Goal: Transaction & Acquisition: Purchase product/service

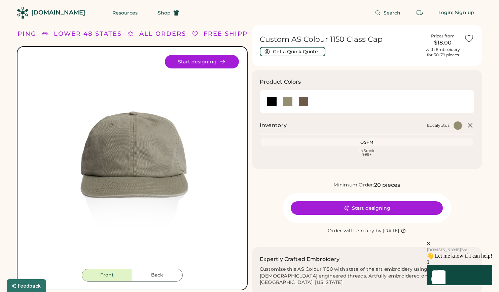
click at [50, 17] on div "[DOMAIN_NAME]" at bounding box center [58, 12] width 54 height 15
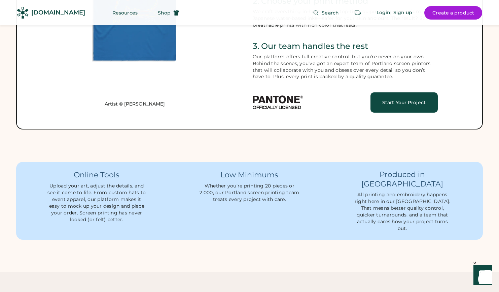
scroll to position [462, 0]
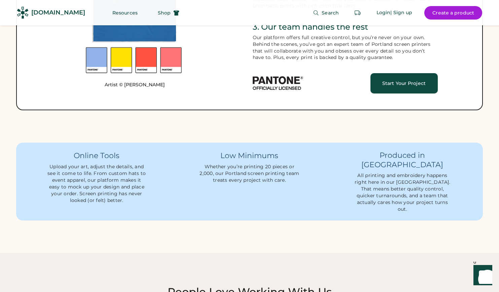
click at [388, 86] on div "Start Your Project" at bounding box center [404, 83] width 51 height 5
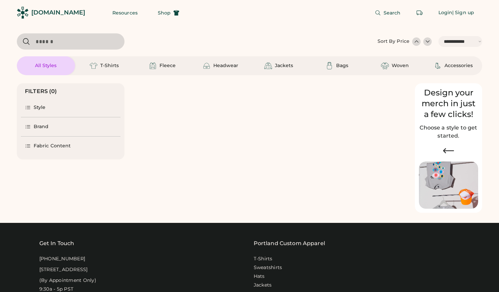
select select "*****"
select select "*"
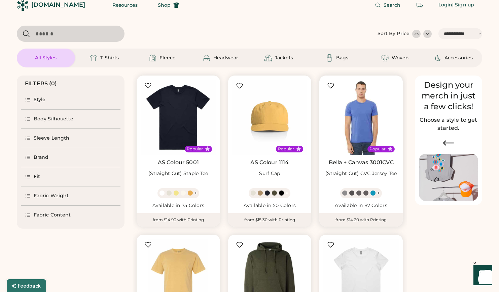
scroll to position [13, 0]
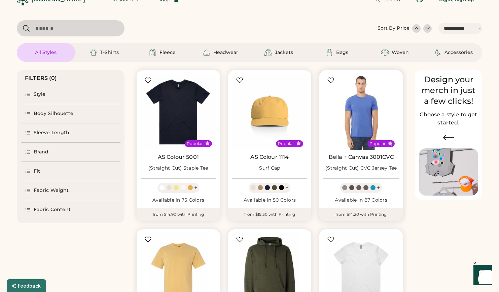
select select "*****"
select select "*"
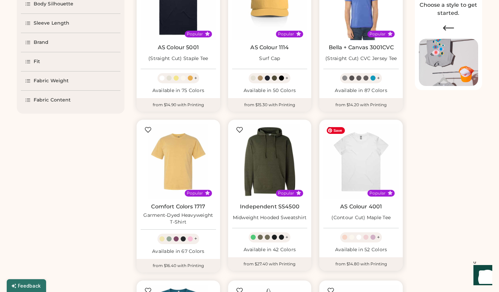
scroll to position [123, 0]
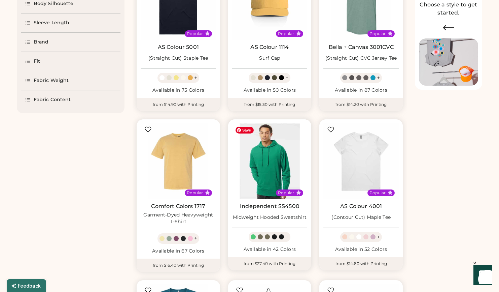
click at [258, 171] on img at bounding box center [269, 160] width 75 height 75
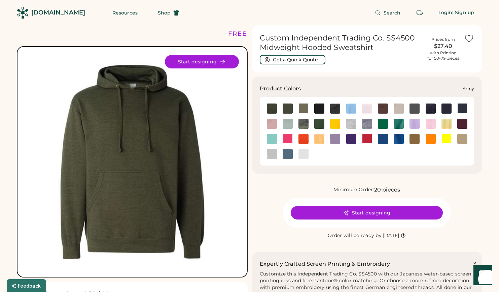
click at [286, 109] on img at bounding box center [288, 108] width 10 height 10
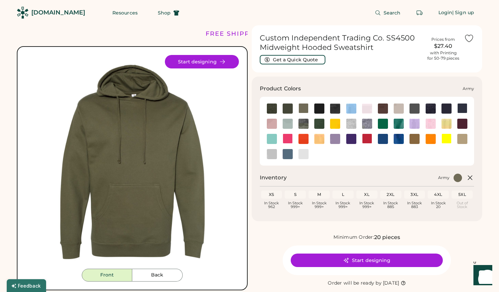
click at [273, 110] on img at bounding box center [272, 108] width 10 height 10
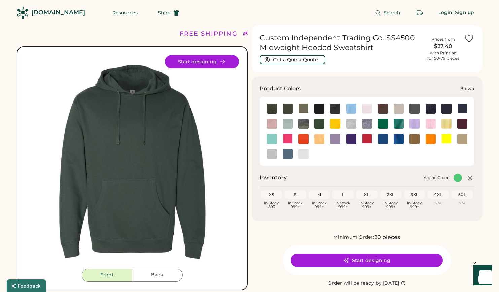
click at [383, 109] on img at bounding box center [383, 108] width 10 height 10
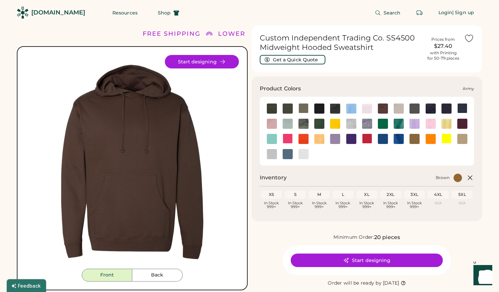
click at [287, 108] on img at bounding box center [288, 108] width 10 height 10
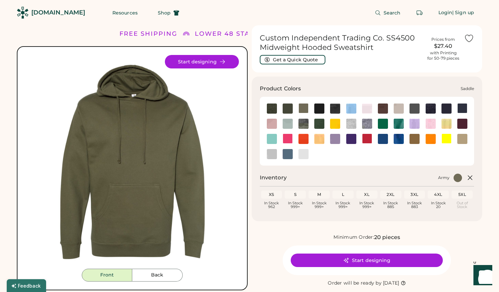
click at [415, 139] on img at bounding box center [415, 139] width 10 height 10
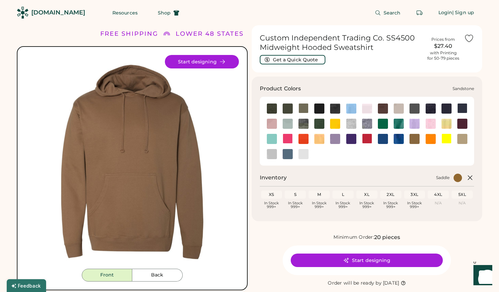
click at [461, 138] on img at bounding box center [463, 139] width 10 height 10
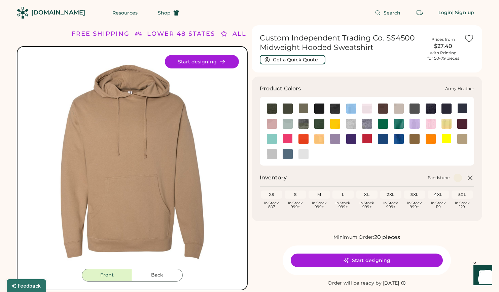
click at [306, 108] on div at bounding box center [304, 108] width 10 height 10
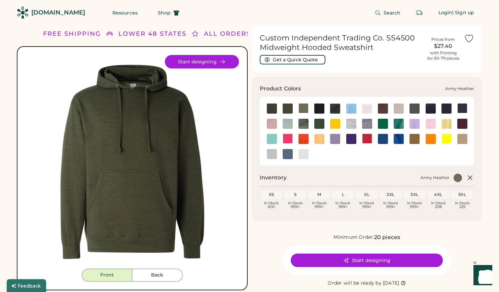
click at [308, 108] on div at bounding box center [304, 108] width 10 height 10
click at [305, 108] on div at bounding box center [304, 108] width 10 height 10
click at [273, 108] on img at bounding box center [272, 108] width 10 height 10
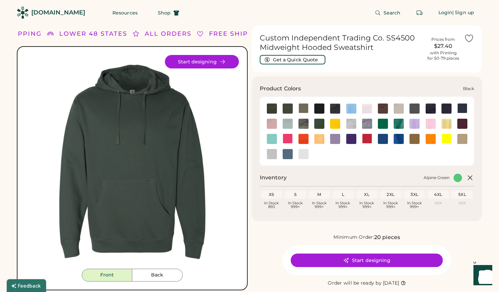
click at [322, 111] on img at bounding box center [320, 108] width 10 height 10
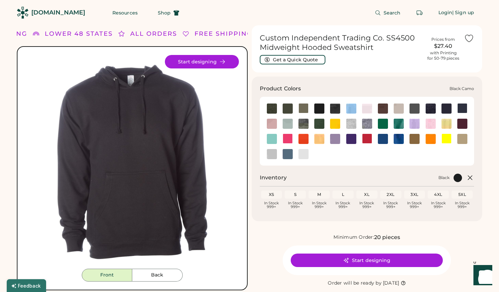
click at [338, 109] on img at bounding box center [335, 108] width 10 height 10
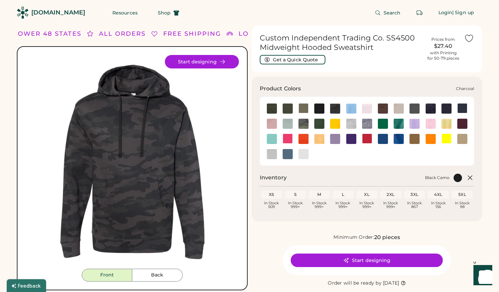
click at [414, 108] on img at bounding box center [415, 108] width 10 height 10
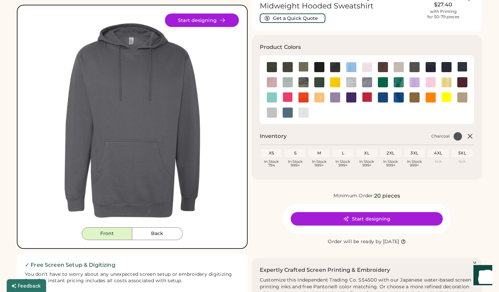
scroll to position [45, 0]
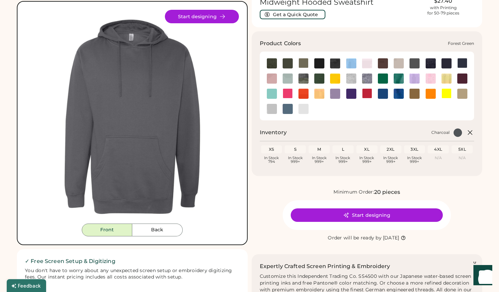
click at [323, 78] on img at bounding box center [320, 78] width 10 height 10
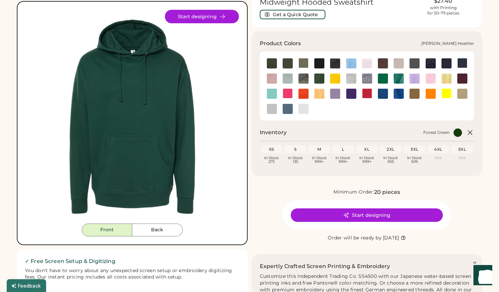
click at [399, 77] on img at bounding box center [399, 78] width 10 height 10
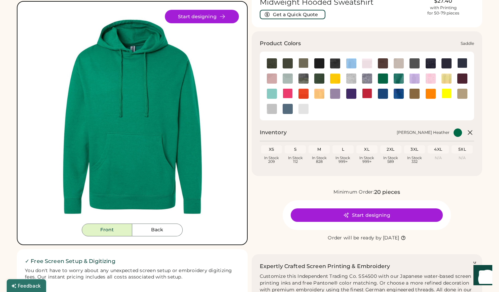
click at [419, 93] on img at bounding box center [415, 94] width 10 height 10
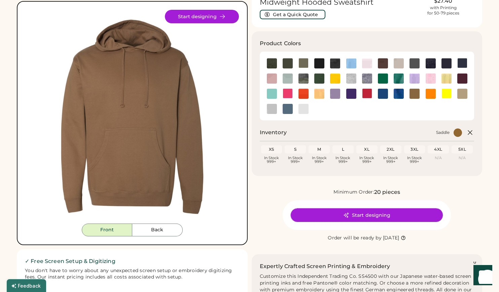
click at [368, 215] on button "Start designing" at bounding box center [367, 214] width 152 height 13
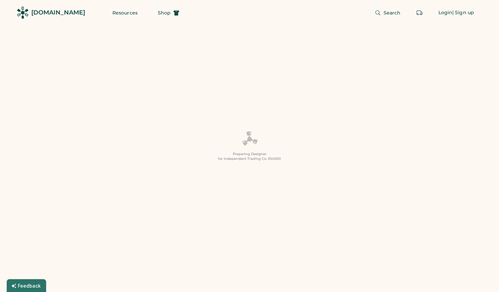
click at [64, 14] on div "[DOMAIN_NAME]" at bounding box center [58, 12] width 54 height 8
